Goal: Transaction & Acquisition: Purchase product/service

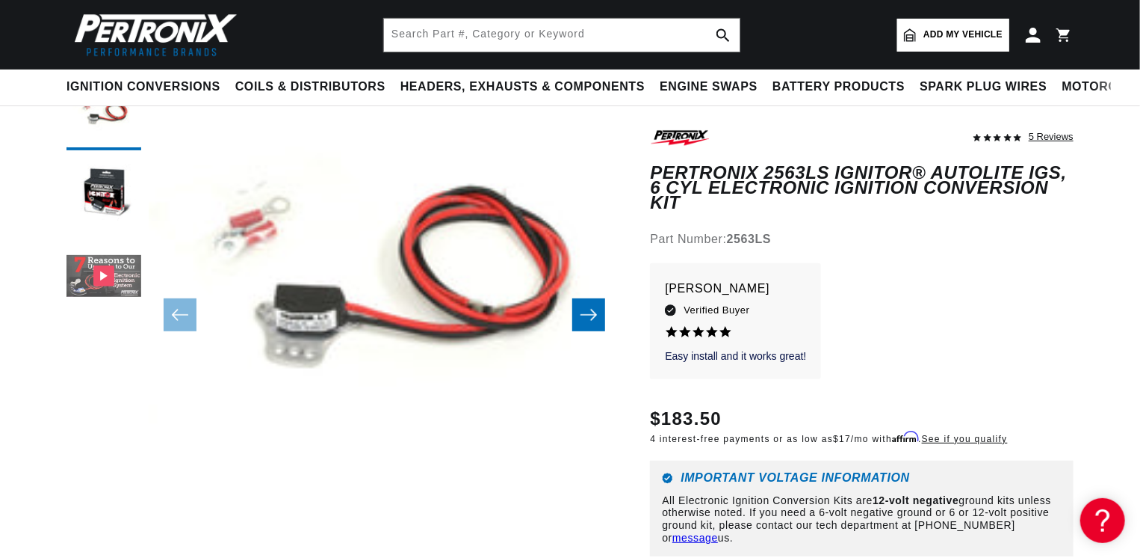
click at [102, 278] on button "Gallery Viewer" at bounding box center [104, 277] width 75 height 75
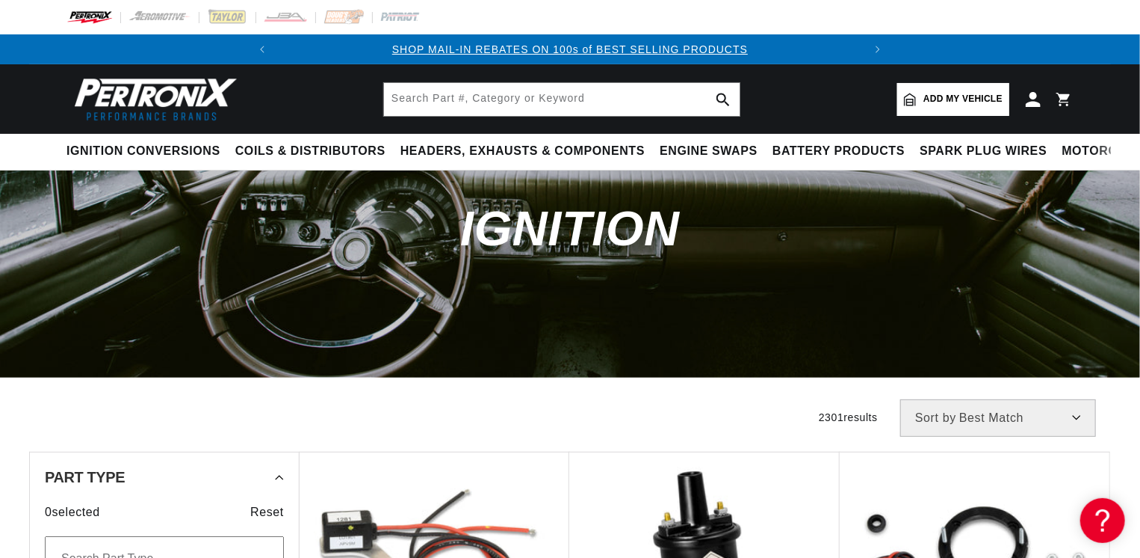
click at [932, 98] on span "Add my vehicle" at bounding box center [963, 99] width 79 height 14
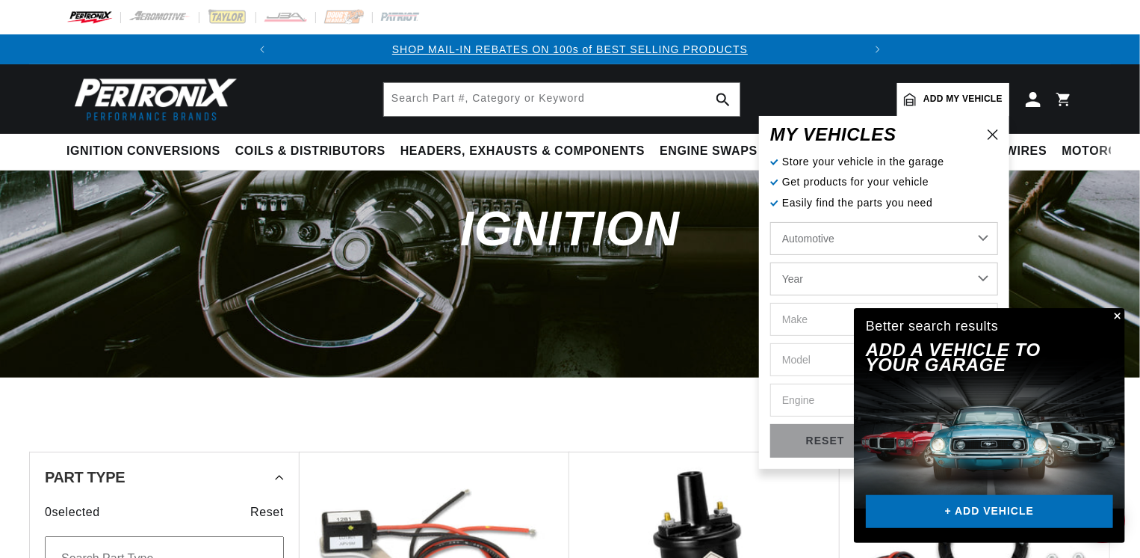
click at [836, 280] on select "Year [DATE] 2021 2020 2019 2018 2017 2016 2015 2014 2013 2012 2011 2010 2009 20…" at bounding box center [885, 278] width 228 height 33
select select "1941"
click at [771, 262] on select "Year [DATE] 2021 2020 2019 2018 2017 2016 2015 2014 2013 2012 2011 2010 2009 20…" at bounding box center [885, 278] width 228 height 33
select select "1941"
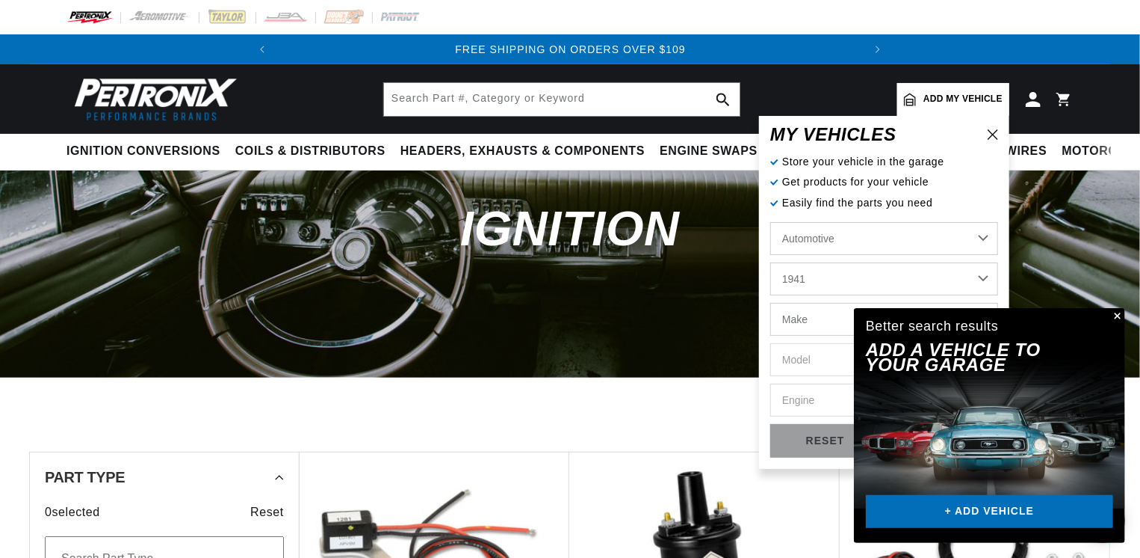
click at [828, 315] on select "Make American Bantam Chevrolet Ford [GEOGRAPHIC_DATA] Packard [GEOGRAPHIC_DATA]…" at bounding box center [885, 319] width 228 height 33
select select "[GEOGRAPHIC_DATA]"
click at [771, 303] on select "Make American Bantam Chevrolet Ford [GEOGRAPHIC_DATA] Packard [GEOGRAPHIC_DATA]…" at bounding box center [885, 319] width 228 height 33
select select "[GEOGRAPHIC_DATA]"
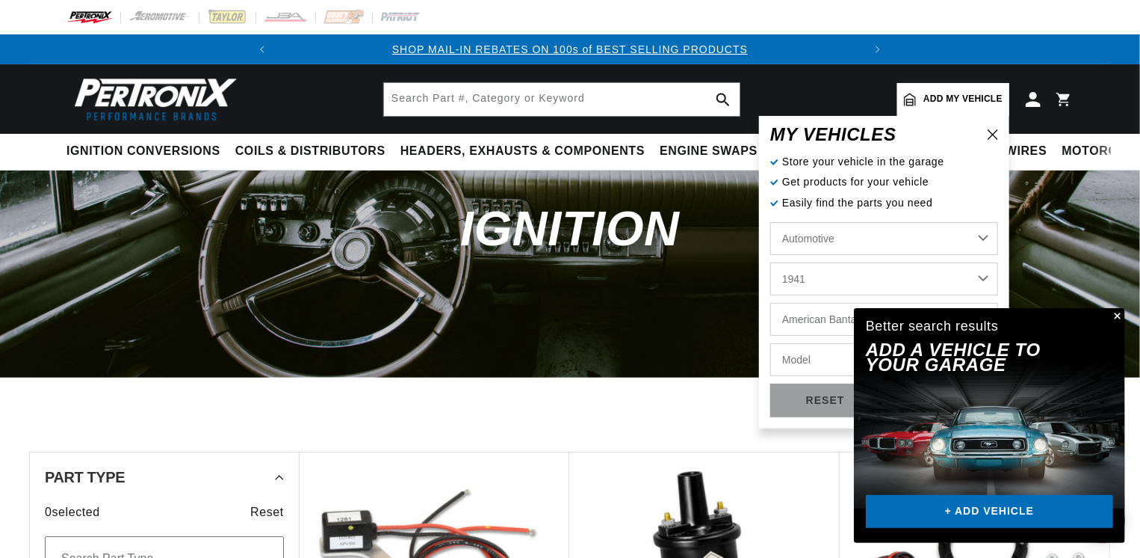
click at [1114, 315] on button "Close" at bounding box center [1117, 317] width 18 height 18
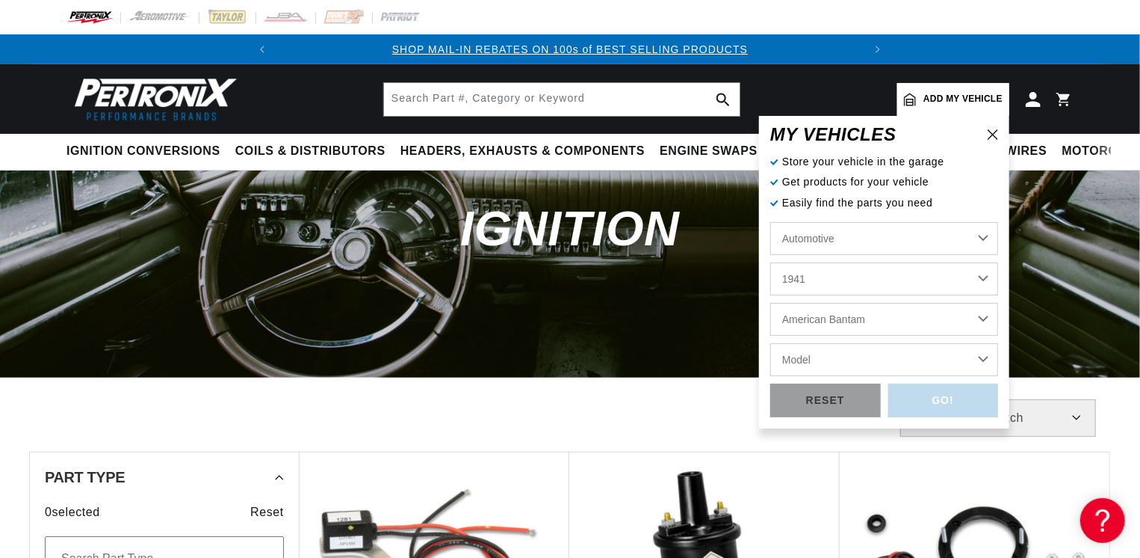
click at [831, 352] on select "Model P11 Standard" at bounding box center [885, 359] width 228 height 33
select select "P11-Standard"
click at [771, 343] on select "Model P11 Standard" at bounding box center [885, 359] width 228 height 33
select select "P11-Standard"
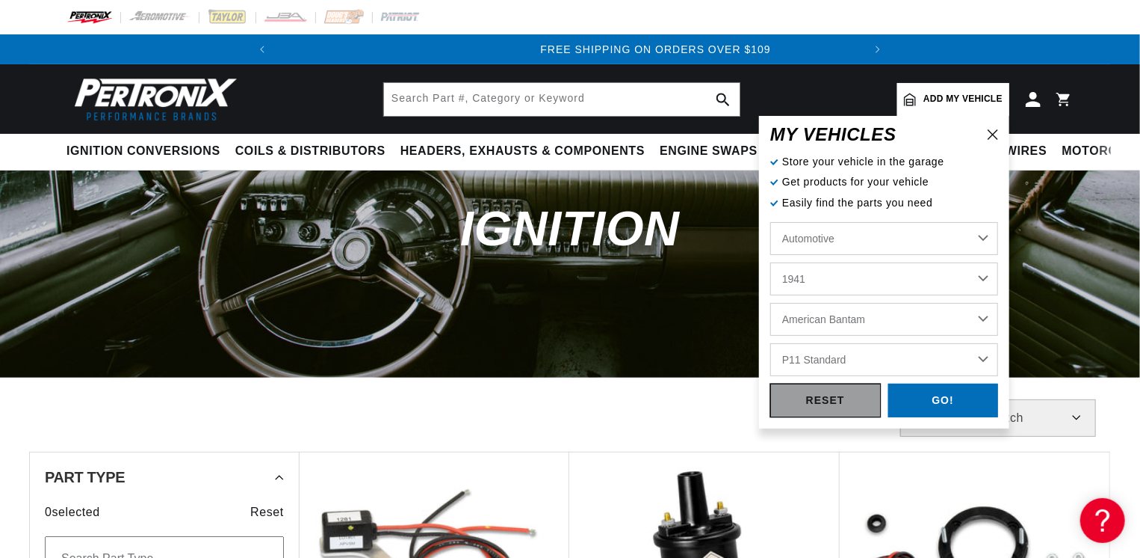
scroll to position [0, 586]
click at [904, 405] on div "GO!" at bounding box center [944, 400] width 111 height 34
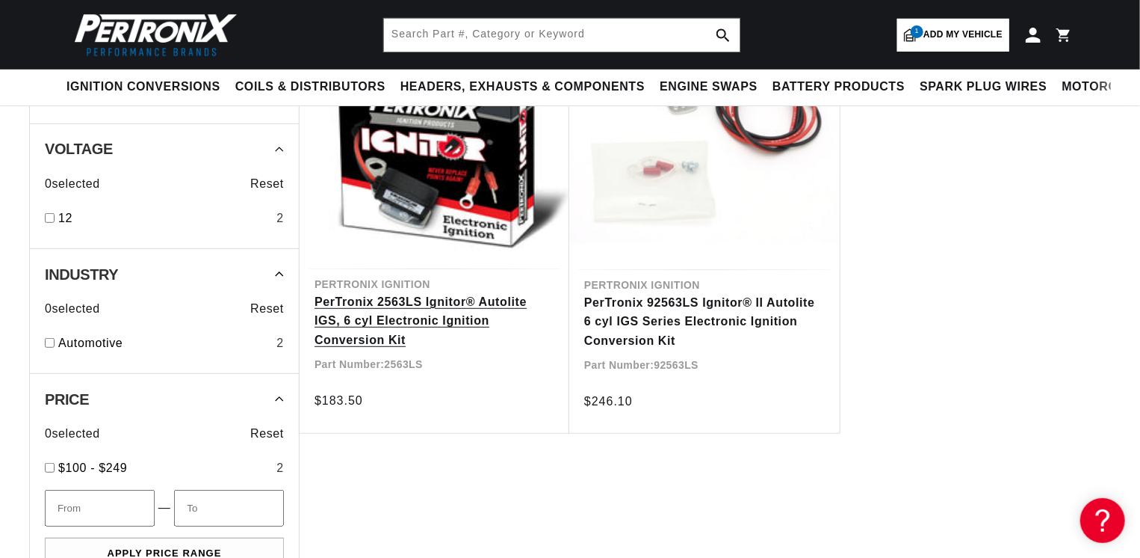
scroll to position [224, 0]
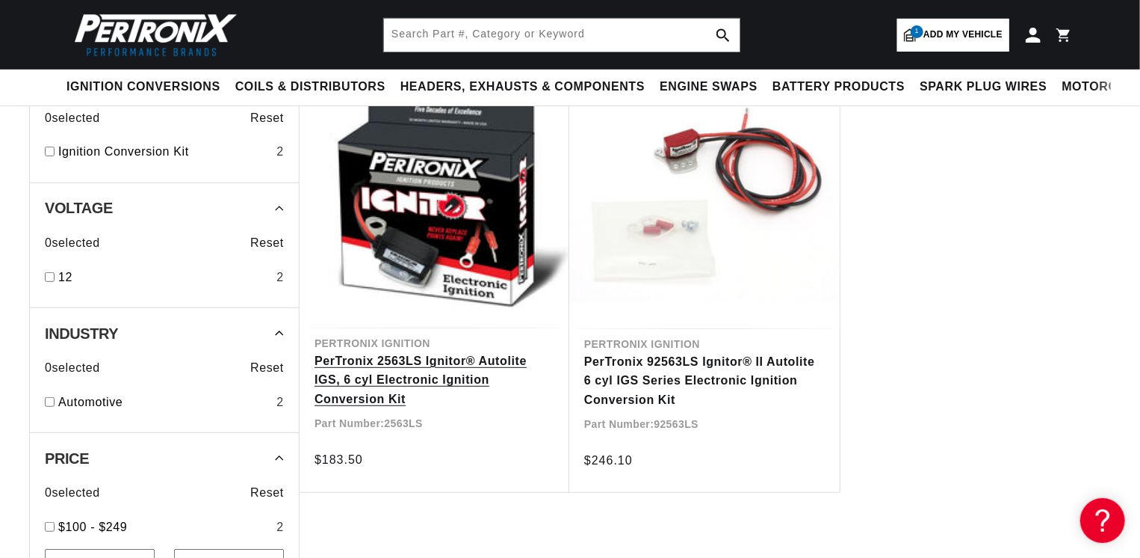
click at [454, 367] on link "PerTronix 2563LS Ignitor® Autolite IGS, 6 cyl Electronic Ignition Conversion Kit" at bounding box center [435, 380] width 240 height 58
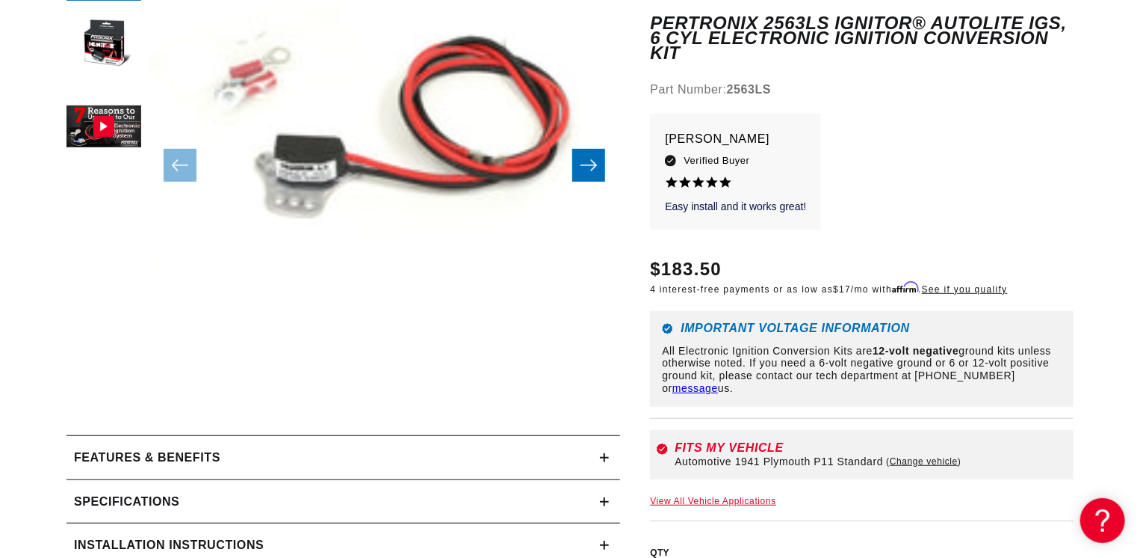
scroll to position [0, 586]
click at [741, 495] on link "View All Vehicle Applications" at bounding box center [713, 500] width 126 height 10
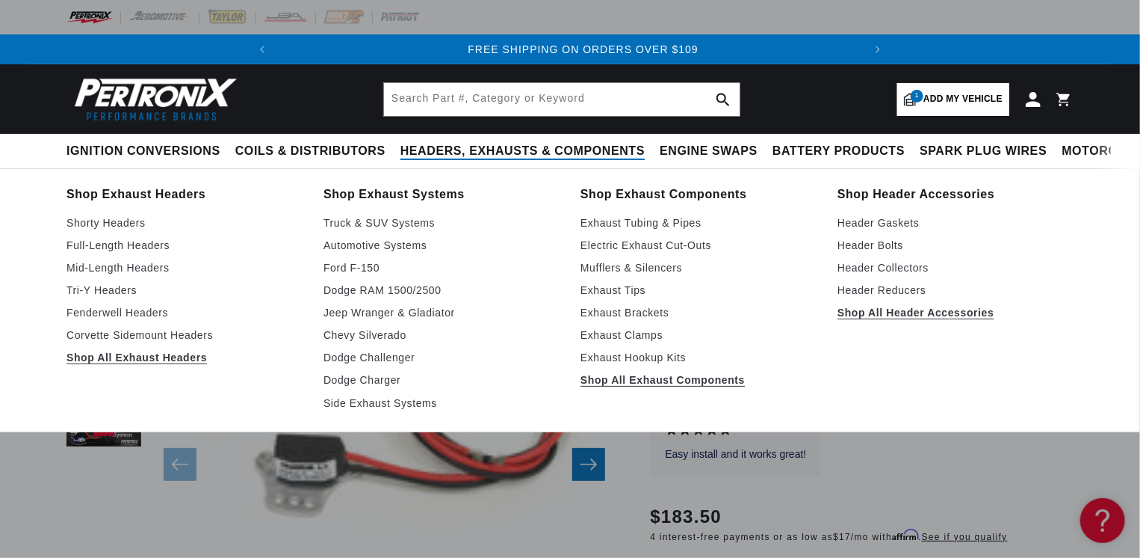
scroll to position [146, 0]
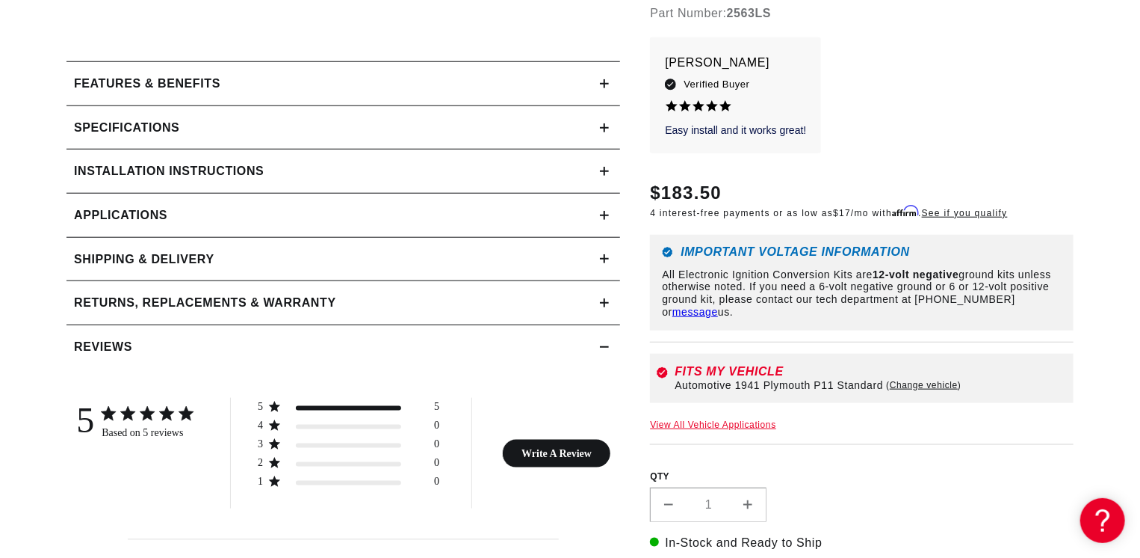
click at [226, 127] on div "Specifications" at bounding box center [334, 127] width 534 height 19
